Goal: Information Seeking & Learning: Compare options

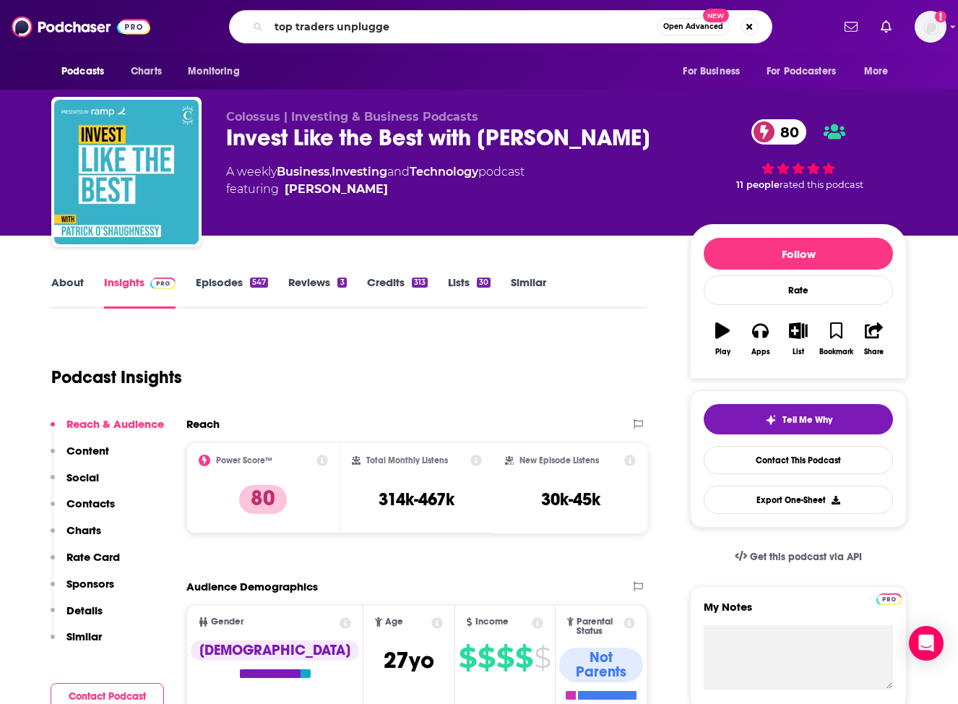
type input "top traders unplugged"
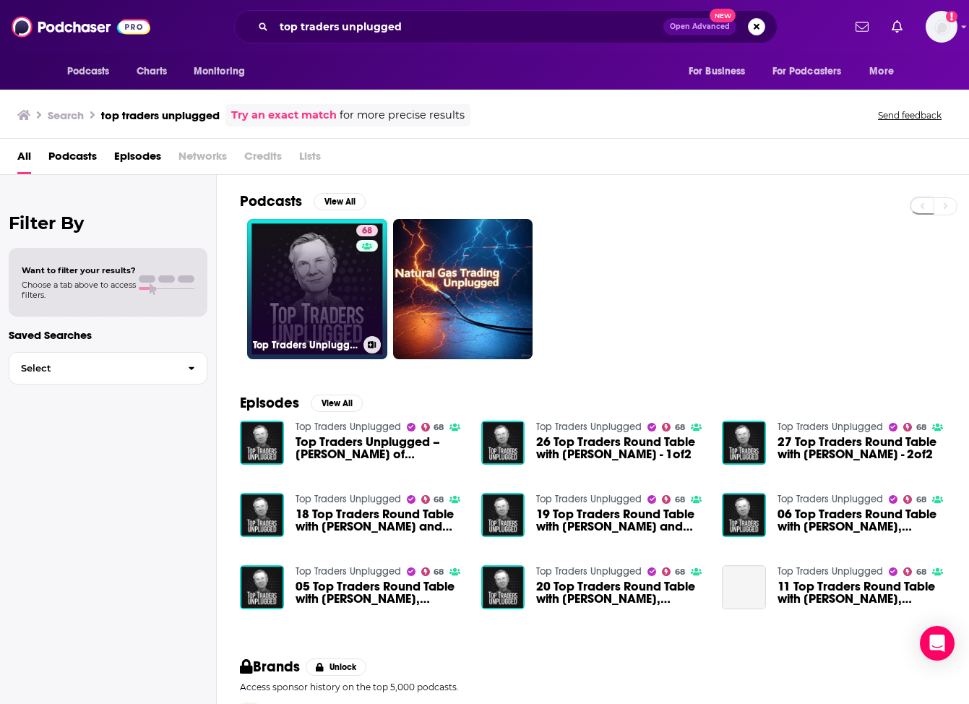
click at [312, 295] on link "68 Top Traders Unplugged" at bounding box center [317, 289] width 140 height 140
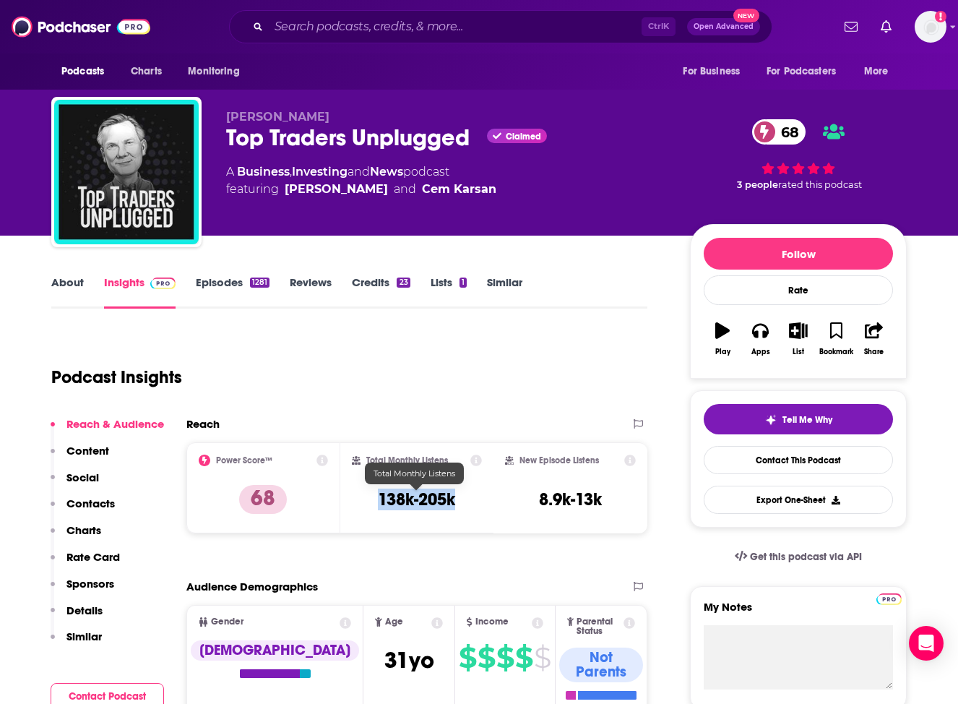
drag, startPoint x: 375, startPoint y: 504, endPoint x: 479, endPoint y: 507, distance: 104.1
click at [479, 507] on div "Total Monthly Listens 138k-205k" at bounding box center [417, 488] width 131 height 66
copy h3 "138k-205k"
click at [563, 333] on div "Podcast Insights" at bounding box center [343, 369] width 585 height 74
click at [492, 33] on input "Search podcasts, credits, & more..." at bounding box center [455, 26] width 373 height 23
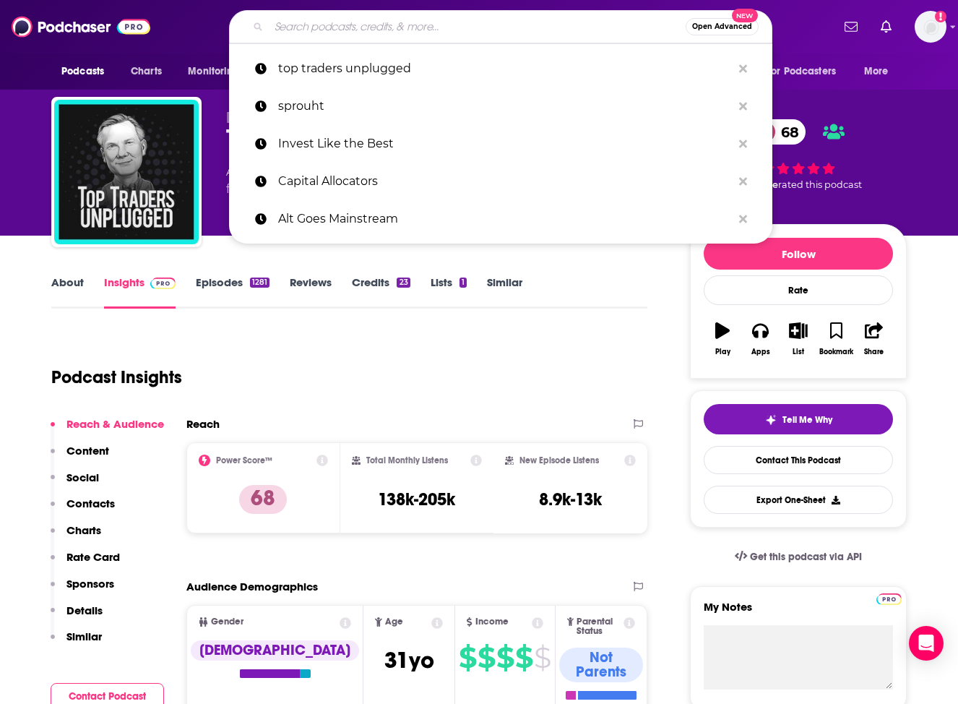
paste input "Macro Voices"
type input "Macro Voices"
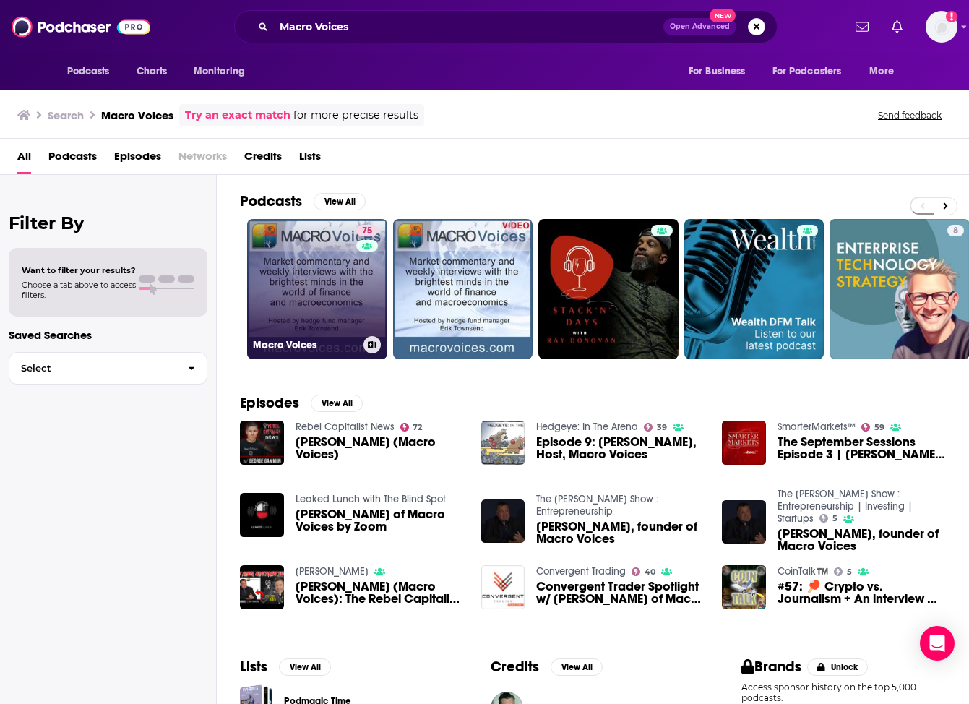
click at [329, 284] on link "75 Macro Voices" at bounding box center [317, 289] width 140 height 140
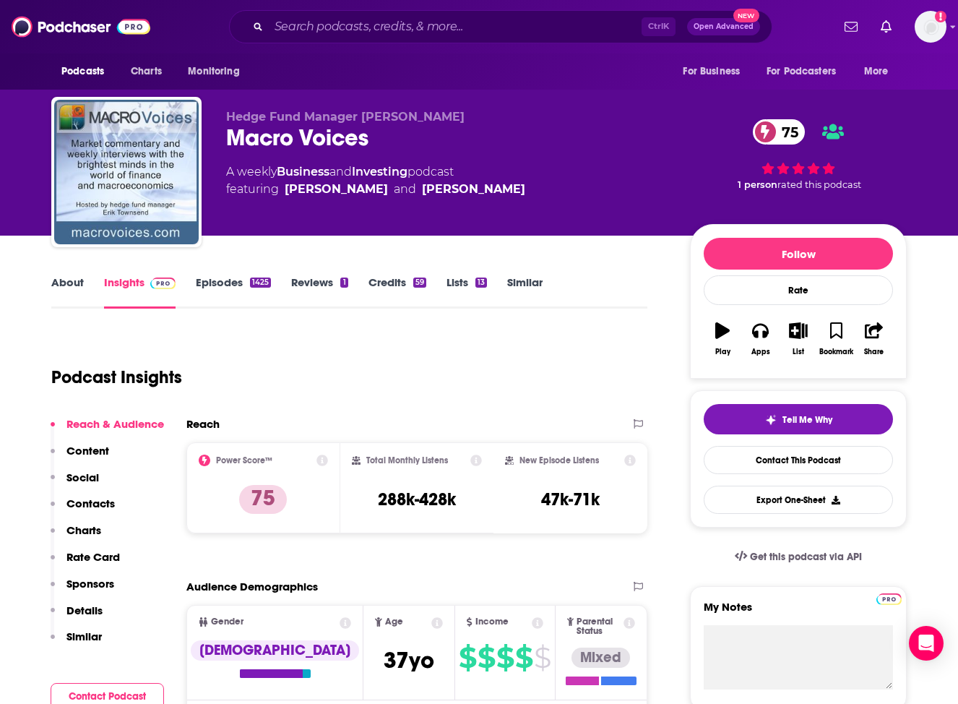
scroll to position [72, 0]
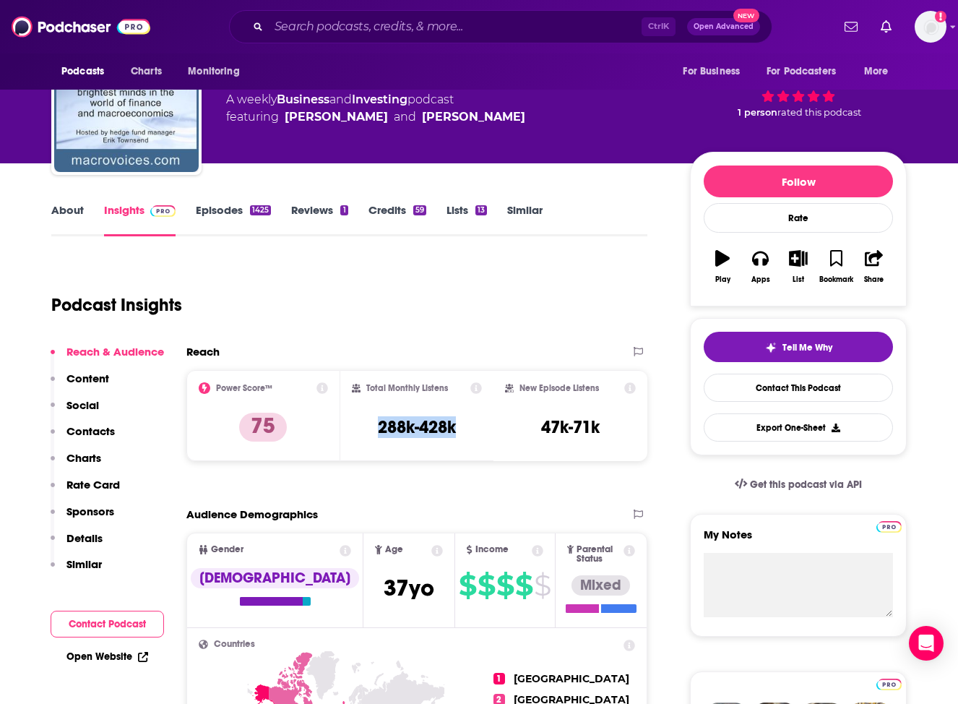
drag, startPoint x: 374, startPoint y: 424, endPoint x: 471, endPoint y: 425, distance: 97.6
click at [471, 425] on div "Total Monthly Listens 288k-428k" at bounding box center [417, 415] width 131 height 66
copy h3 "288k-428k"
drag, startPoint x: 405, startPoint y: 158, endPoint x: 406, endPoint y: 134, distance: 23.9
click at [405, 158] on div "Hedge Fund Manager [PERSON_NAME] Macro Voices 75 A weekly Business and Investin…" at bounding box center [566, 103] width 681 height 130
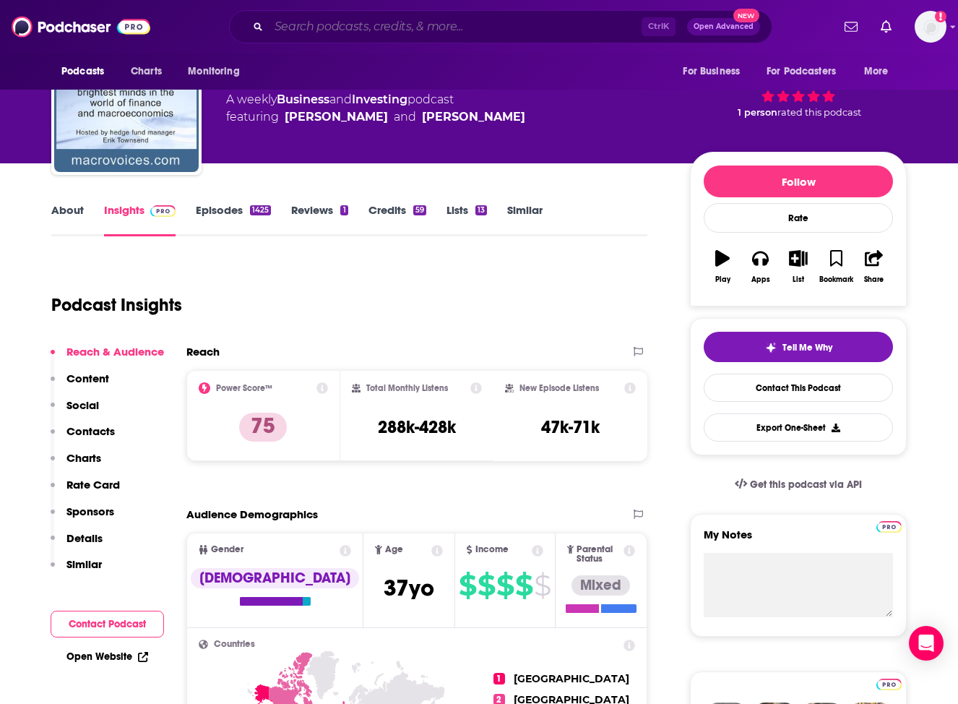
click at [346, 22] on input "Search podcasts, credits, & more..." at bounding box center [455, 26] width 373 height 23
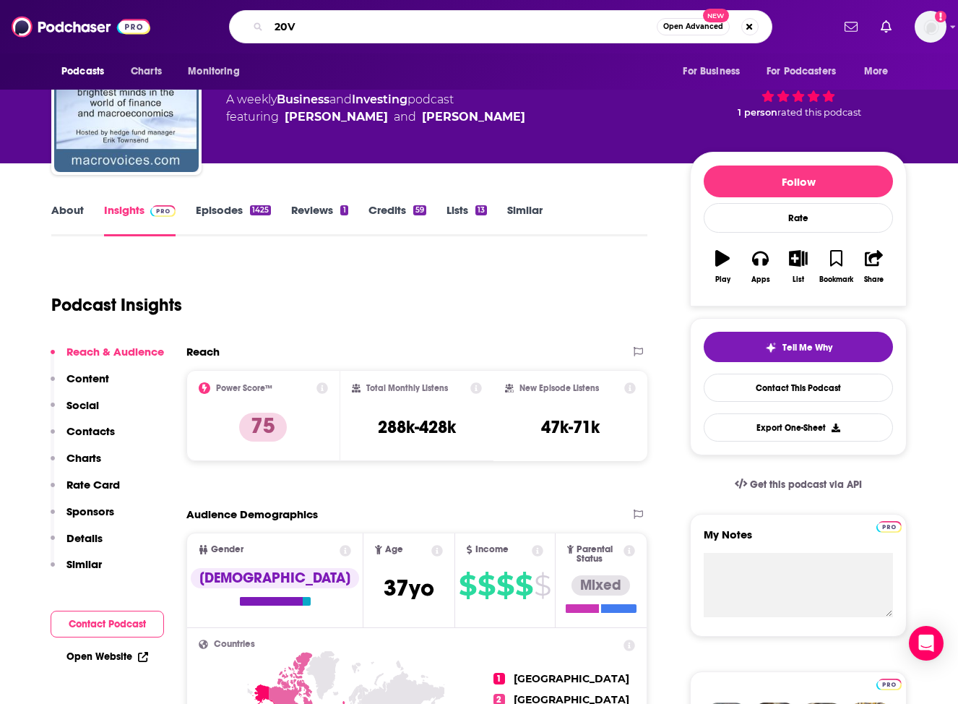
type input "20VC"
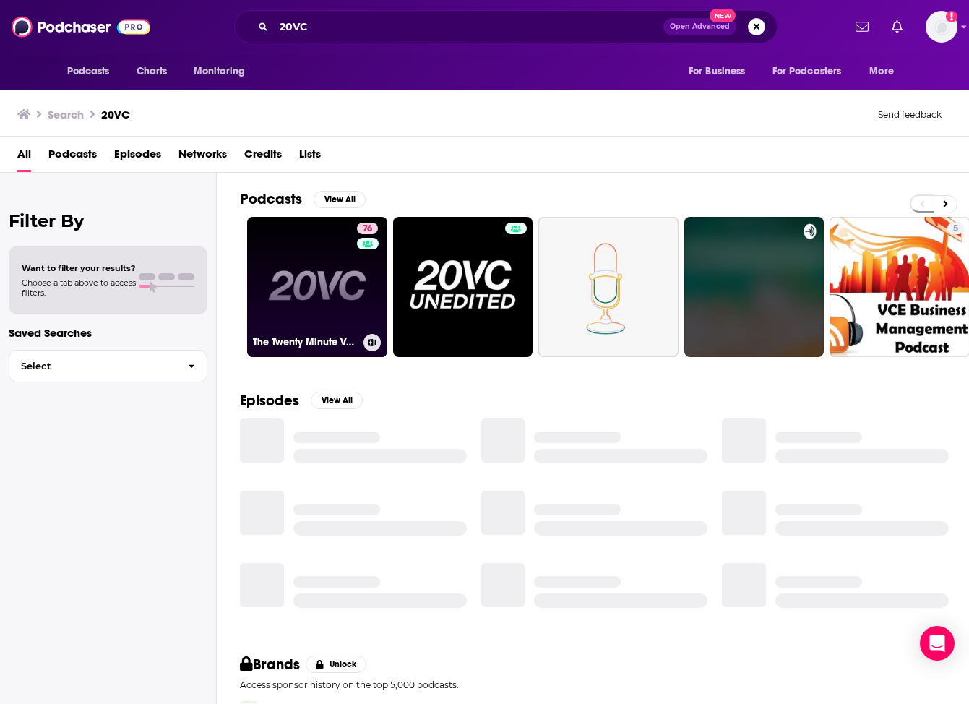
click at [342, 260] on link "76 The Twenty Minute VC (20VC): Venture Capital | Startup Funding | The Pitch" at bounding box center [317, 287] width 140 height 140
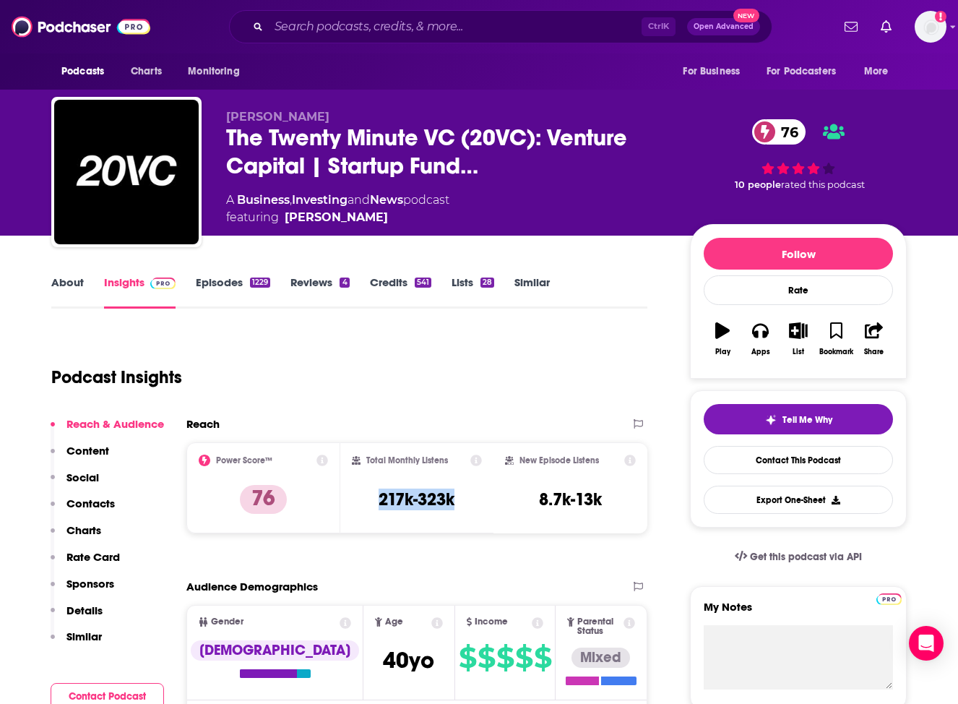
drag, startPoint x: 370, startPoint y: 490, endPoint x: 468, endPoint y: 496, distance: 97.7
click at [468, 496] on div "Total Monthly Listens 217k-323k" at bounding box center [417, 488] width 131 height 66
copy h3 "217k-323k"
drag, startPoint x: 513, startPoint y: 331, endPoint x: 596, endPoint y: 74, distance: 269.7
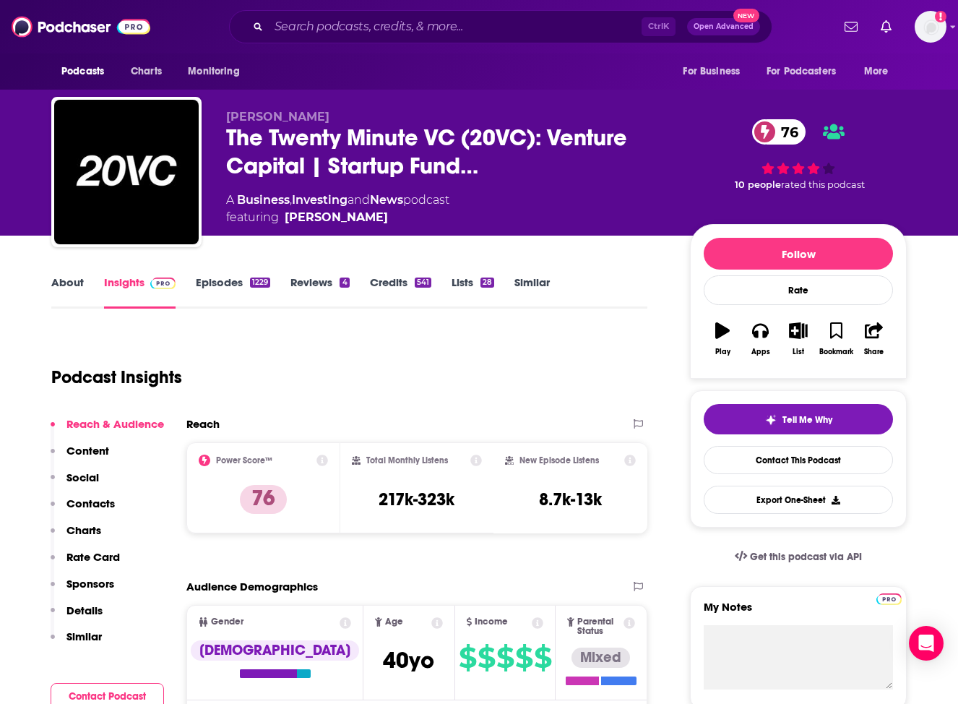
click at [507, 40] on div "Ctrl K Open Advanced New" at bounding box center [500, 26] width 543 height 33
click at [494, 30] on input "Search podcasts, credits, & more..." at bounding box center [455, 26] width 373 height 23
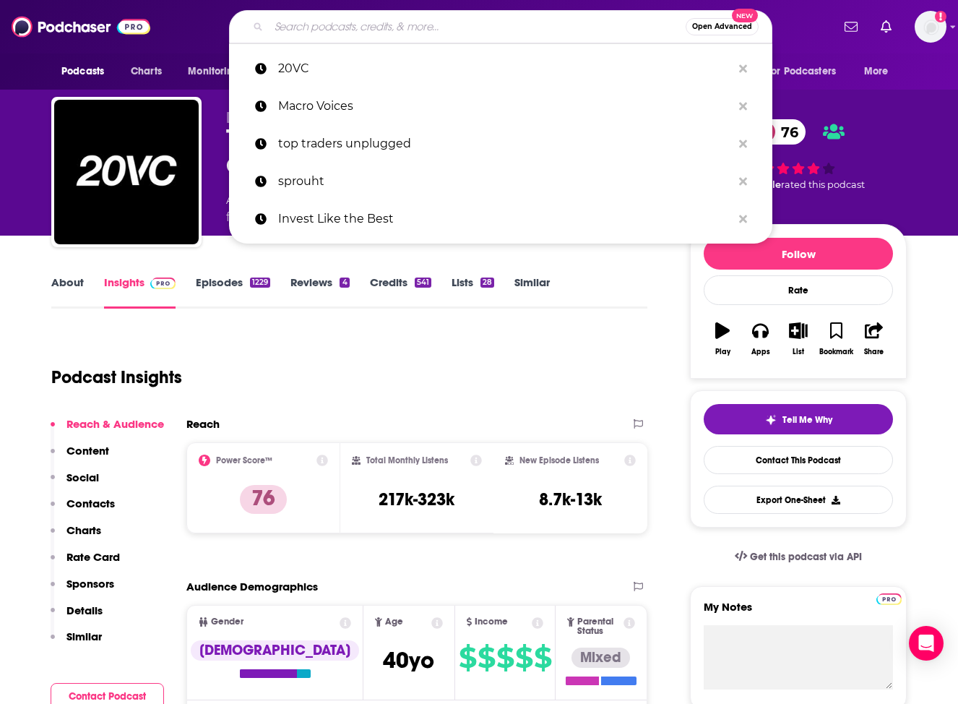
paste input "Financial Feminist"
type input "Financial Feminist"
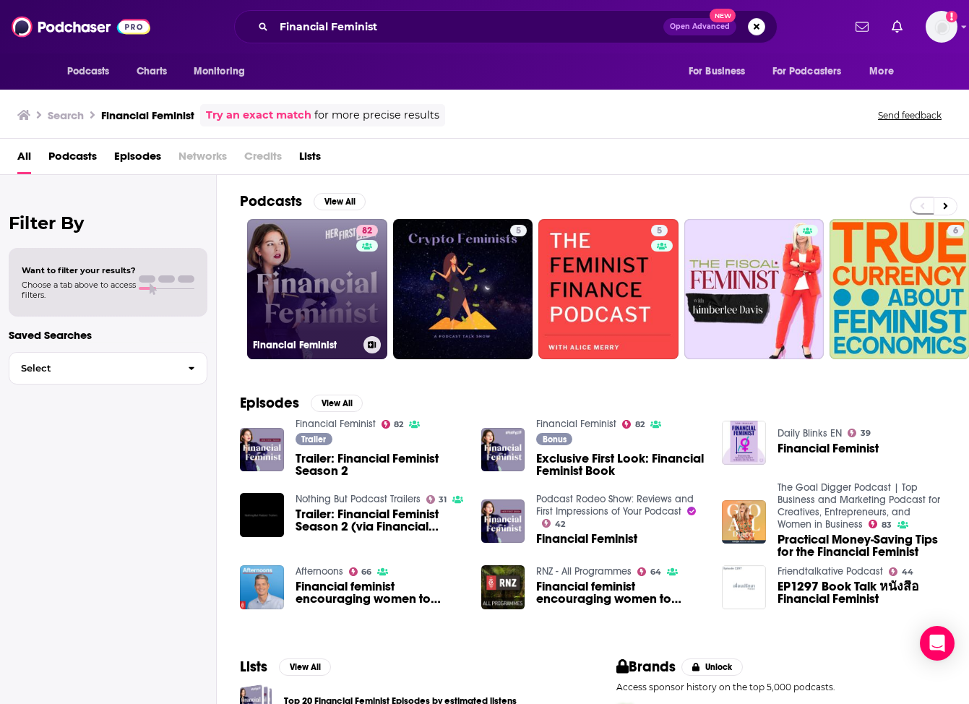
click at [325, 305] on link "82 Financial Feminist" at bounding box center [317, 289] width 140 height 140
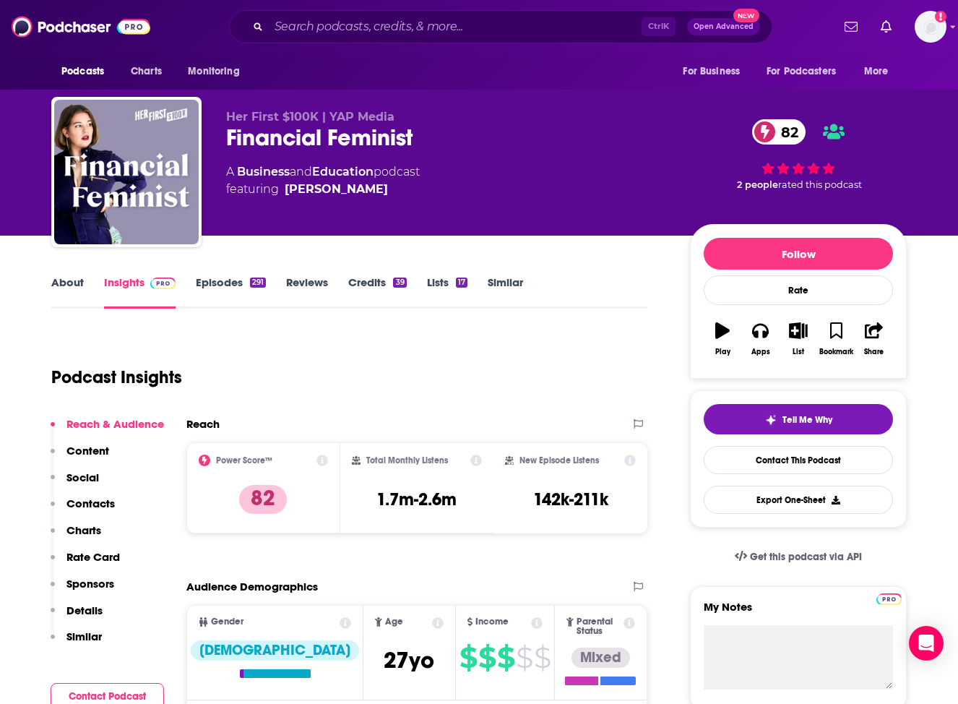
scroll to position [72, 0]
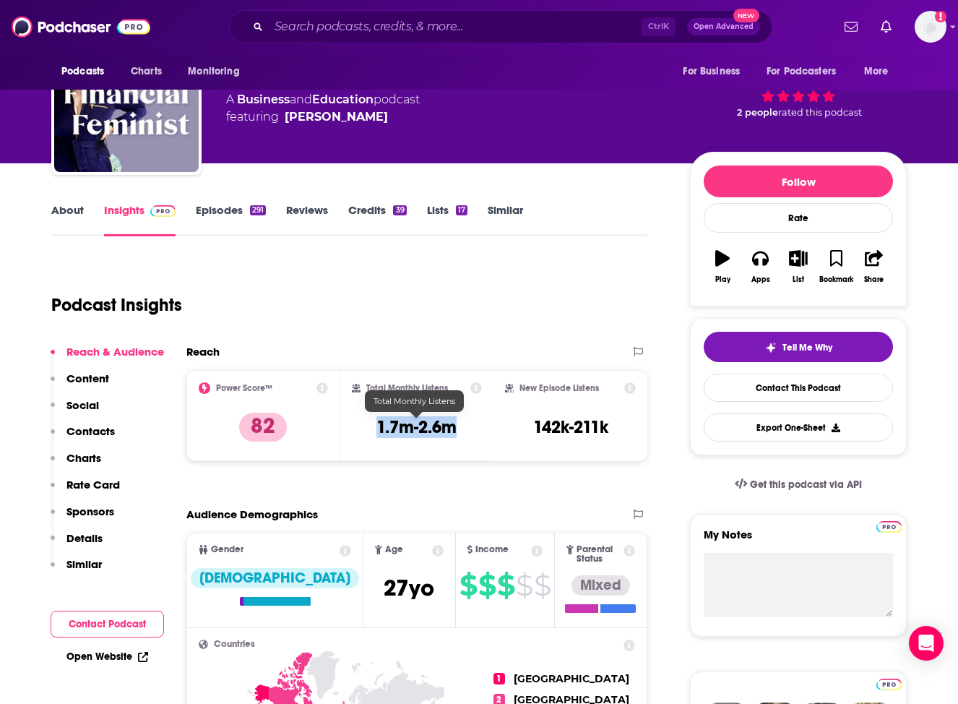
drag, startPoint x: 374, startPoint y: 426, endPoint x: 457, endPoint y: 426, distance: 83.1
click at [457, 426] on div "Total Monthly Listens 1.7m-2.6m" at bounding box center [417, 415] width 131 height 66
copy h3 "1.7m-2.6m"
